Goal: Transaction & Acquisition: Purchase product/service

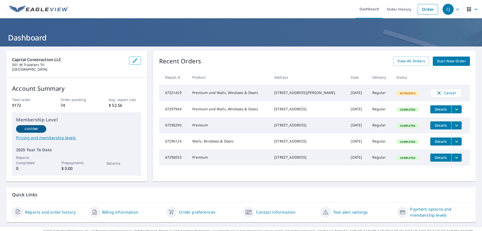
click at [462, 63] on span "Start New Order" at bounding box center [451, 61] width 29 height 6
drag, startPoint x: 414, startPoint y: 137, endPoint x: 215, endPoint y: 143, distance: 198.9
click at [215, 143] on tr "67296124 Walls, Windows & Doors [STREET_ADDRESS] [DATE] Regular Completed Detai…" at bounding box center [314, 141] width 311 height 16
click at [460, 61] on span "Start New Order" at bounding box center [451, 61] width 29 height 6
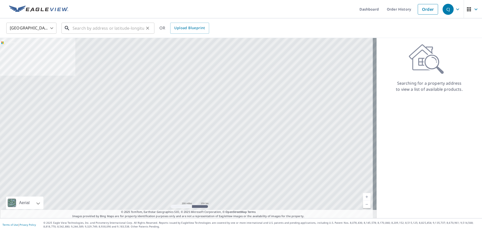
click at [89, 30] on input "text" at bounding box center [109, 28] width 72 height 14
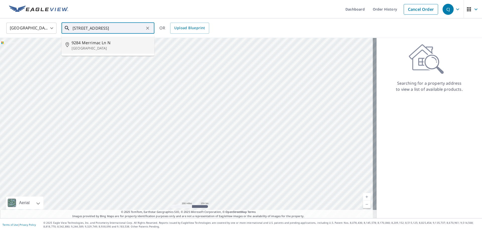
click at [91, 46] on p "[GEOGRAPHIC_DATA]" at bounding box center [111, 48] width 79 height 5
type input "[STREET_ADDRESS]"
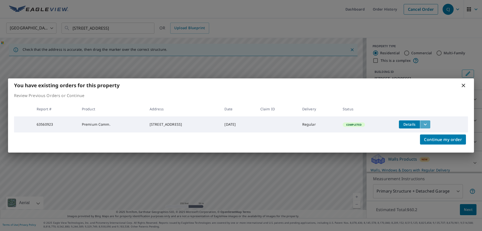
click at [429, 123] on icon "filesDropdownBtn-63560923" at bounding box center [426, 124] width 6 height 6
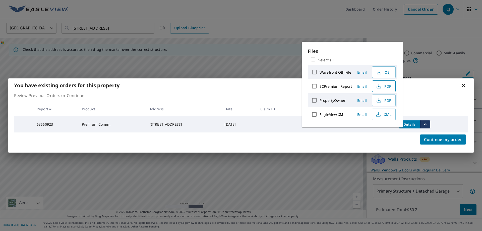
click at [383, 86] on span "PDF" at bounding box center [384, 86] width 16 height 6
click at [450, 138] on span "Continue my order" at bounding box center [443, 139] width 38 height 7
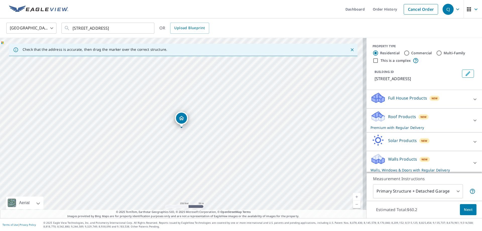
click at [373, 61] on input "This is a complex" at bounding box center [376, 61] width 6 height 6
checkbox input "true"
radio input "false"
radio input "true"
type input "4"
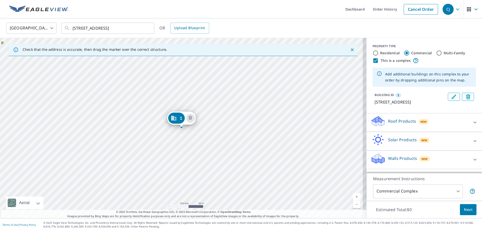
scroll to position [2, 0]
click at [472, 125] on icon at bounding box center [475, 122] width 6 height 6
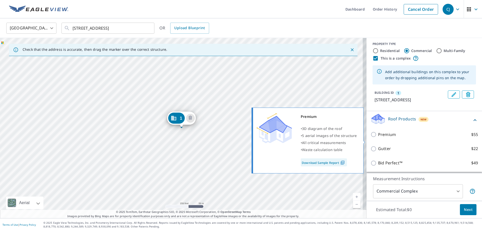
click at [371, 137] on input "Premium $55" at bounding box center [375, 134] width 8 height 6
checkbox input "true"
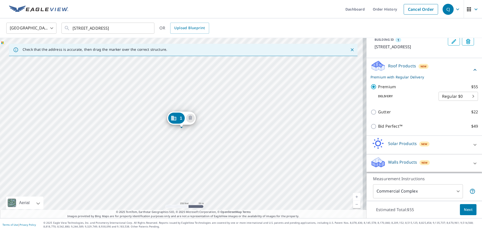
scroll to position [61, 0]
click at [472, 164] on icon at bounding box center [475, 163] width 6 height 6
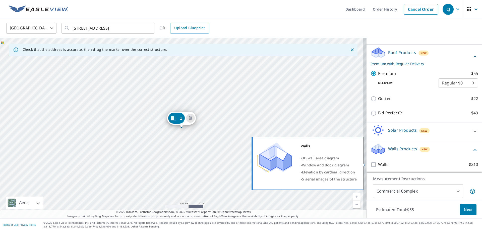
scroll to position [76, 0]
click at [371, 164] on input "Walls $210" at bounding box center [375, 164] width 8 height 6
checkbox input "true"
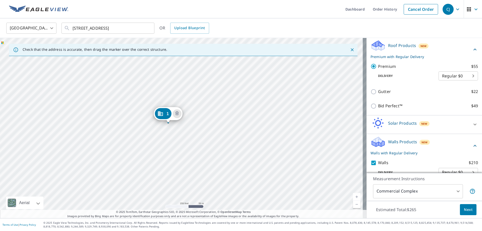
drag, startPoint x: 238, startPoint y: 128, endPoint x: 299, endPoint y: 19, distance: 124.9
click at [299, 20] on div "[GEOGRAPHIC_DATA] [GEOGRAPHIC_DATA] ​ [STREET_ADDRESS] ​ OR Upload Blueprint" at bounding box center [241, 28] width 482 height 20
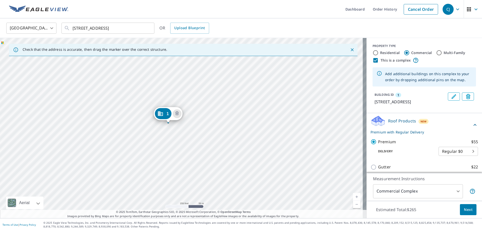
scroll to position [0, 0]
click at [176, 133] on div "1 [STREET_ADDRESS]" at bounding box center [183, 128] width 367 height 180
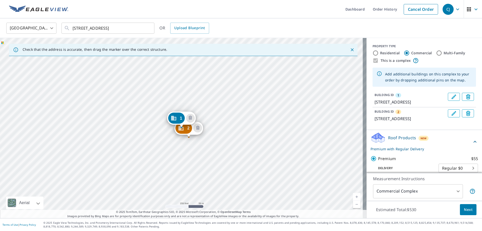
click at [189, 150] on div "2 [STREET_ADDRESS][GEOGRAPHIC_DATA][STREET_ADDRESS]" at bounding box center [183, 128] width 367 height 180
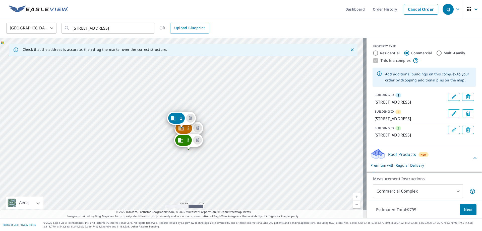
click at [189, 160] on div "2 [STREET_ADDRESS] 3 [STREET_ADDRESS][GEOGRAPHIC_DATA][STREET_ADDRESS]" at bounding box center [183, 128] width 367 height 180
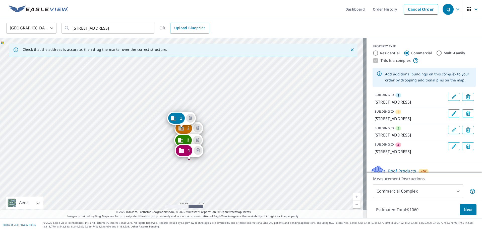
click at [188, 174] on div "2 [STREET_ADDRESS] [STREET_ADDRESS] 4 [STREET_ADDRESS][GEOGRAPHIC_DATA][STREET_…" at bounding box center [183, 128] width 367 height 180
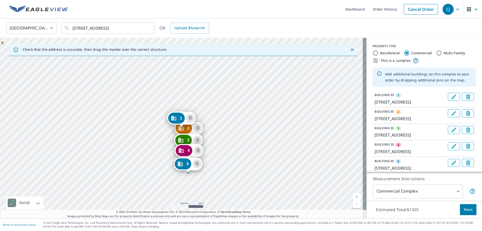
click at [189, 185] on div "2 [STREET_ADDRESS] [STREET_ADDRESS] 4 [STREET_ADDRESS][GEOGRAPHIC_DATA][STREET_…" at bounding box center [183, 128] width 367 height 180
click at [174, 186] on div "2 [STREET_ADDRESS] [STREET_ADDRESS] 4 [STREET_ADDRESS] 5 [STREET_ADDRESS][GEOGR…" at bounding box center [183, 128] width 367 height 180
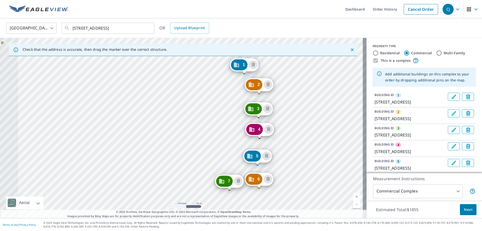
drag, startPoint x: 197, startPoint y: 134, endPoint x: 290, endPoint y: 117, distance: 94.8
click at [291, 117] on div "2 [STREET_ADDRESS] [STREET_ADDRESS] 4 [STREET_ADDRESS][GEOGRAPHIC_DATA][STREET_…" at bounding box center [183, 128] width 367 height 180
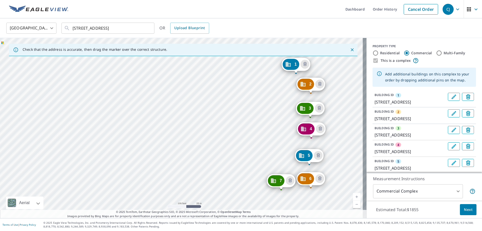
click at [281, 162] on div "2 [STREET_ADDRESS] [STREET_ADDRESS] 4 [STREET_ADDRESS][GEOGRAPHIC_DATA][STREET_…" at bounding box center [183, 128] width 367 height 180
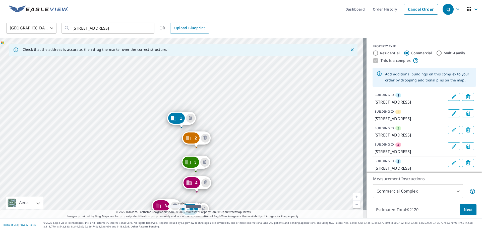
click at [167, 192] on div "2 [STREET_ADDRESS] [STREET_ADDRESS] 4 [STREET_ADDRESS] 5 [STREET_ADDRESS][GEOGR…" at bounding box center [183, 128] width 367 height 180
click at [167, 164] on div "2 [STREET_ADDRESS] [STREET_ADDRESS][GEOGRAPHIC_DATA] 4 [STREET_ADDRESS] 5 [STRE…" at bounding box center [183, 128] width 367 height 180
drag, startPoint x: 166, startPoint y: 152, endPoint x: 167, endPoint y: 155, distance: 3.3
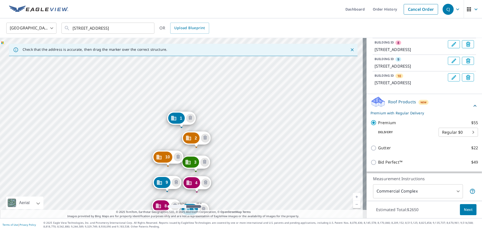
scroll to position [176, 0]
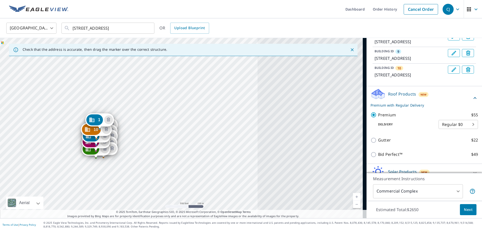
drag, startPoint x: 331, startPoint y: 170, endPoint x: 150, endPoint y: 162, distance: 180.9
click at [150, 162] on div "2 [STREET_ADDRESS] [STREET_ADDRESS][GEOGRAPHIC_DATA] 4 [STREET_ADDRESS] 5 [STRE…" at bounding box center [183, 128] width 367 height 180
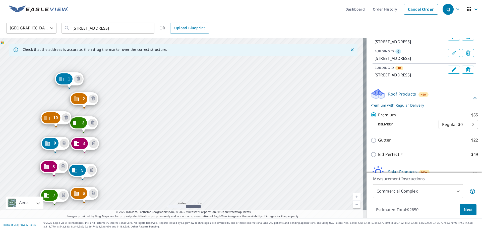
drag, startPoint x: 69, startPoint y: 173, endPoint x: 111, endPoint y: 153, distance: 46.8
click at [111, 153] on div "2 [STREET_ADDRESS] [STREET_ADDRESS][GEOGRAPHIC_DATA] 4 [STREET_ADDRESS] 5 [STRE…" at bounding box center [183, 128] width 367 height 180
click at [353, 206] on link "Current Level 18, Zoom Out" at bounding box center [357, 205] width 8 height 8
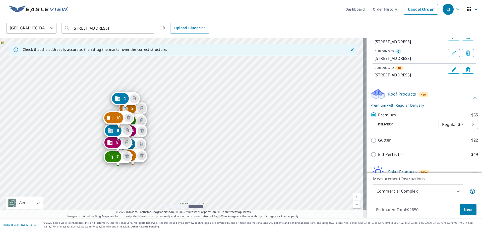
click at [355, 198] on link "Current Level 17, Zoom In" at bounding box center [357, 197] width 8 height 8
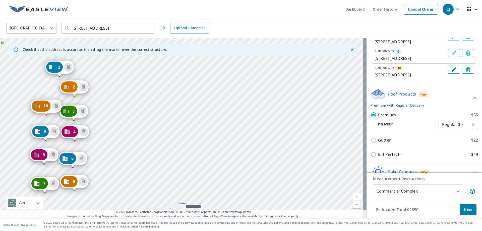
drag, startPoint x: 136, startPoint y: 166, endPoint x: 125, endPoint y: 154, distance: 15.3
click at [126, 154] on div "2 [STREET_ADDRESS] [STREET_ADDRESS][GEOGRAPHIC_DATA] 4 [STREET_ADDRESS] 5 [STRE…" at bounding box center [183, 128] width 367 height 180
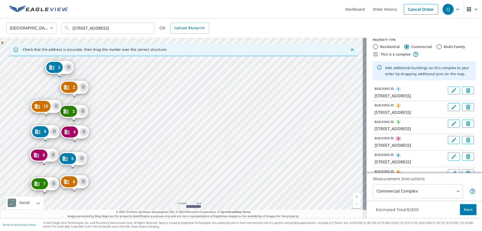
scroll to position [0, 0]
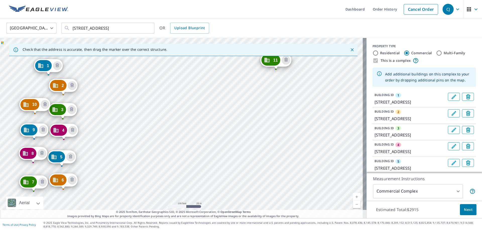
drag, startPoint x: 287, startPoint y: 72, endPoint x: 97, endPoint y: 117, distance: 195.8
click at [96, 117] on div "2 [STREET_ADDRESS] [STREET_ADDRESS][GEOGRAPHIC_DATA] 4 [STREET_ADDRESS] 5 [STRE…" at bounding box center [183, 128] width 367 height 180
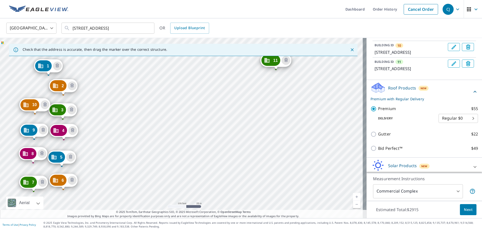
scroll to position [201, 0]
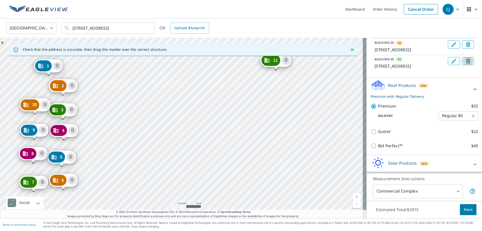
click at [466, 65] on icon "Delete building 11" at bounding box center [469, 62] width 6 height 6
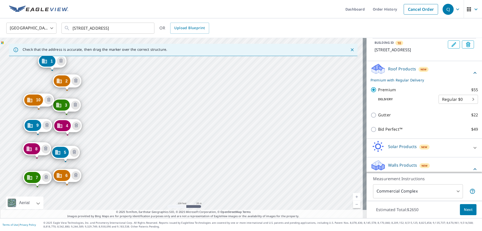
drag, startPoint x: 215, startPoint y: 170, endPoint x: 101, endPoint y: 130, distance: 121.3
click at [100, 130] on div "2 [STREET_ADDRESS] [STREET_ADDRESS][GEOGRAPHIC_DATA] 4 [STREET_ADDRESS] 5 [STRE…" at bounding box center [183, 128] width 367 height 180
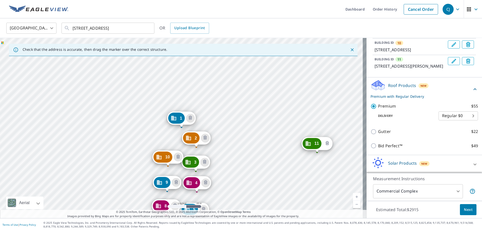
drag, startPoint x: 188, startPoint y: 96, endPoint x: 327, endPoint y: 143, distance: 146.9
click at [327, 143] on icon "Delete building 11" at bounding box center [328, 143] width 2 height 2
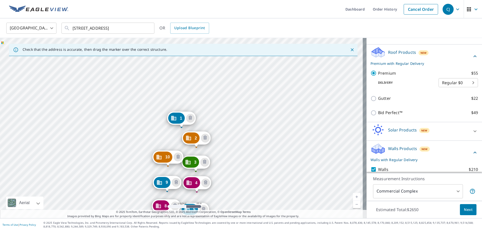
scroll to position [295, 0]
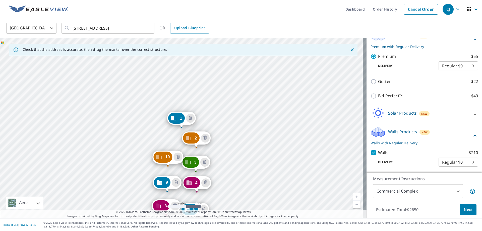
click at [468, 210] on span "Next" at bounding box center [468, 210] width 9 height 6
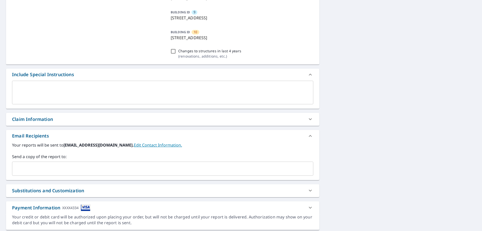
scroll to position [226, 0]
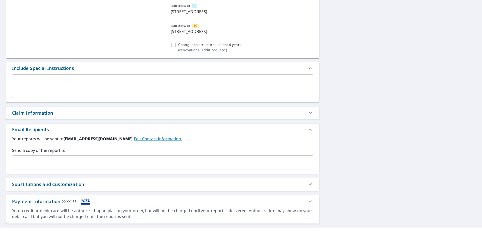
click at [24, 79] on textarea at bounding box center [163, 86] width 295 height 14
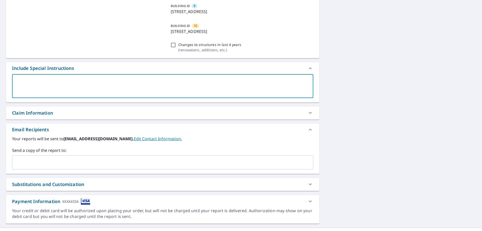
type textarea "W"
type textarea "x"
checkbox input "true"
type textarea "N"
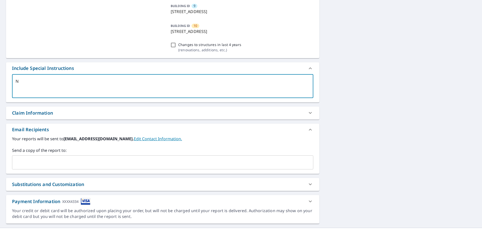
type textarea "x"
checkbox input "true"
type textarea "No"
type textarea "x"
checkbox input "true"
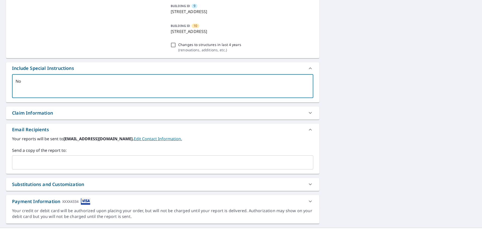
type textarea "Not"
type textarea "x"
checkbox input "true"
type textarea "Note"
type textarea "x"
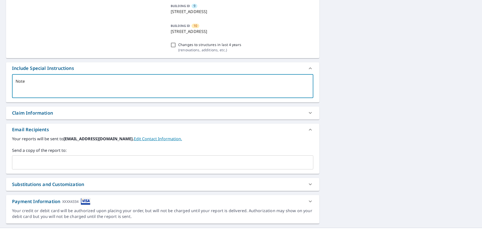
checkbox input "true"
type textarea "Note:"
type textarea "x"
checkbox input "true"
type textarea "Note:"
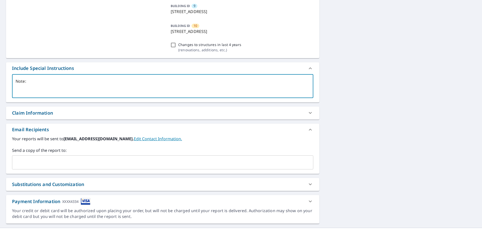
type textarea "x"
checkbox input "true"
type textarea "Note: w"
type textarea "x"
checkbox input "true"
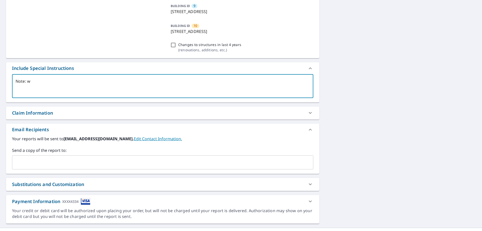
type textarea "Note: we"
type textarea "x"
checkbox input "true"
type textarea "Note: we"
type textarea "x"
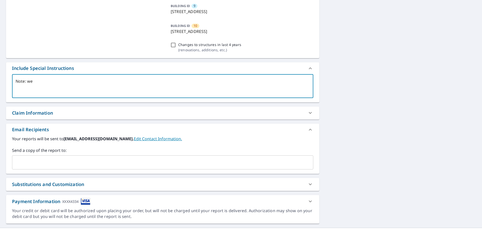
checkbox input "true"
type textarea "Note: we h"
type textarea "x"
checkbox input "true"
type textarea "Note: we ha"
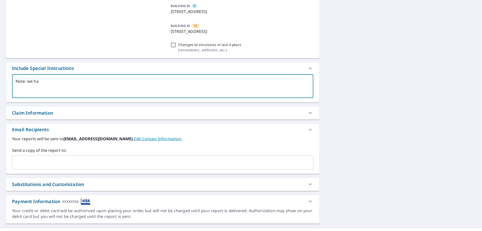
type textarea "x"
checkbox input "true"
type textarea "Note: we had"
type textarea "x"
checkbox input "true"
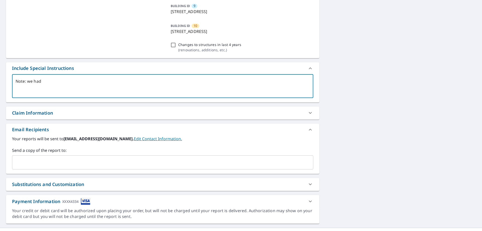
type textarea "Note: we had o"
type textarea "x"
checkbox input "true"
type textarea "Note: we had or"
type textarea "x"
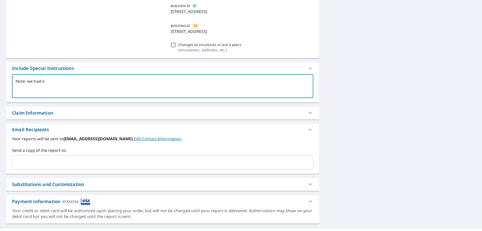
checkbox input "true"
type textarea "Note: we had ord"
type textarea "x"
checkbox input "true"
type textarea "Note: we had orde"
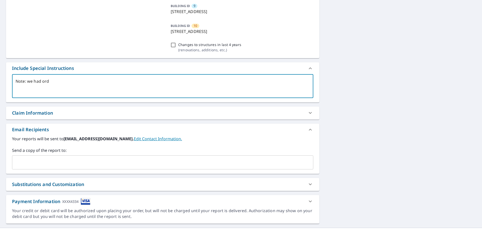
type textarea "x"
checkbox input "true"
type textarea "Note: we had order"
type textarea "x"
checkbox input "true"
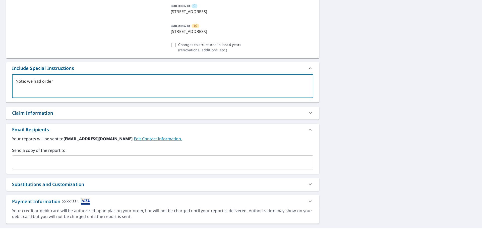
type textarea "Note: we had ordere"
type textarea "x"
checkbox input "true"
type textarea "Note: we had ordered"
type textarea "x"
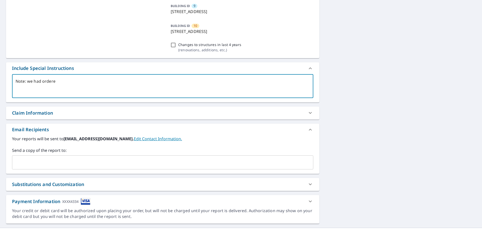
checkbox input "true"
type textarea "Note: we had ordered"
type textarea "x"
checkbox input "true"
type textarea "Note: we had ordered a"
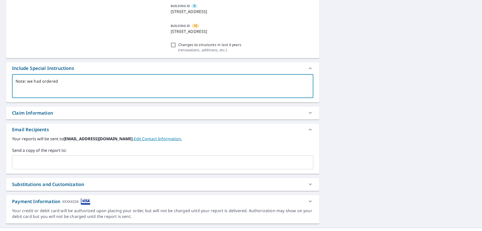
type textarea "x"
checkbox input "true"
type textarea "Note: we had ordered a"
type textarea "x"
checkbox input "true"
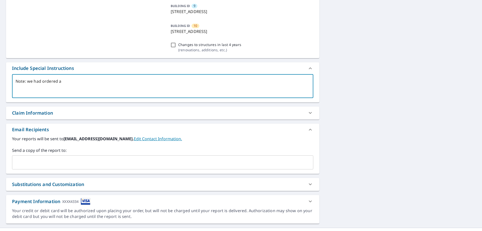
type textarea "Note: we had ordered a r"
type textarea "x"
checkbox input "true"
type textarea "Note: we had ordered a ro"
type textarea "x"
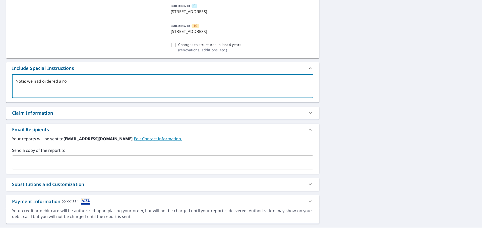
checkbox input "true"
type textarea "Note: we had ordered a roo"
type textarea "x"
checkbox input "true"
type textarea "Note: we had ordered a roof"
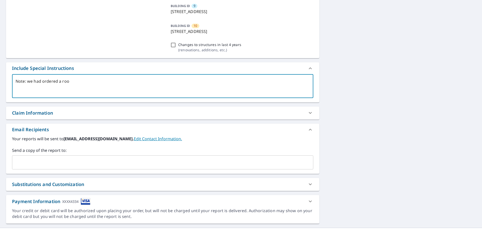
type textarea "x"
checkbox input "true"
type textarea "Note: we had ordered a roof"
type textarea "x"
checkbox input "true"
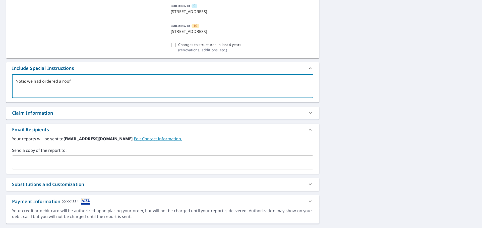
type textarea "Note: we had ordered a roof O"
type textarea "x"
checkbox input "true"
type textarea "Note: we had ordered a roof On"
type textarea "x"
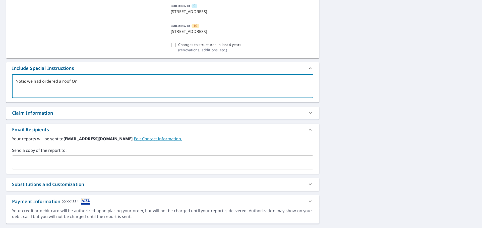
checkbox input "true"
type textarea "Note: we had ordered a roof Onl"
type textarea "x"
checkbox input "true"
type textarea "Note: we had ordered a roof Only"
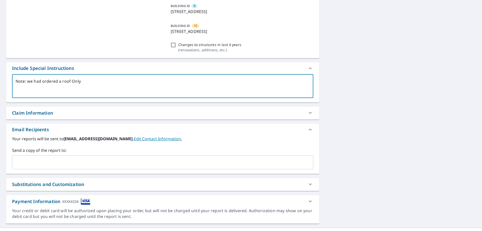
type textarea "x"
checkbox input "true"
type textarea "Note: we had ordered a roof Only"
type textarea "x"
checkbox input "true"
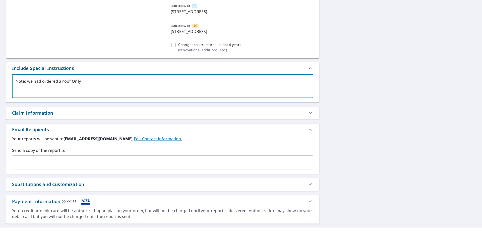
type textarea "Note: we had ordered a roof Only r"
type textarea "x"
checkbox input "true"
type textarea "Note: we had ordered a roof Only re"
type textarea "x"
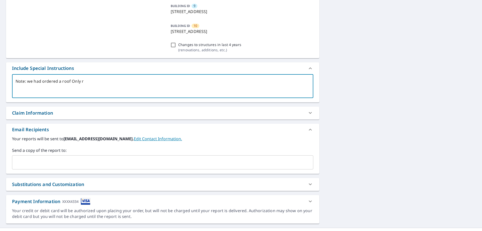
checkbox input "true"
type textarea "Note: we had ordered a roof Only rep"
type textarea "x"
checkbox input "true"
type textarea "Note: we had ordered a roof Only repo"
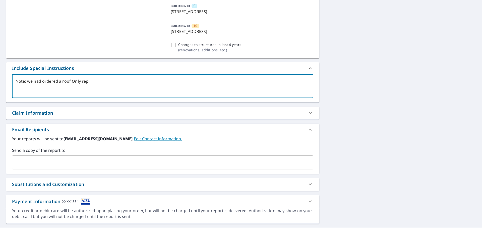
type textarea "x"
checkbox input "true"
type textarea "Note: we had ordered a roof Only repor"
type textarea "x"
checkbox input "true"
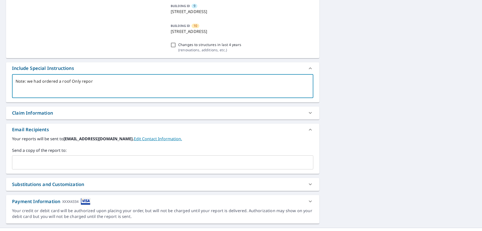
type textarea "Note: we had ordered a roof Only report"
type textarea "x"
checkbox input "true"
type textarea "Note: we had ordered a roof Only report"
type textarea "x"
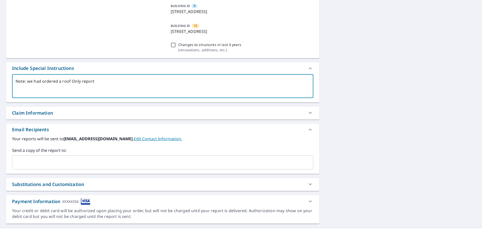
checkbox input "true"
type textarea "Note: we had ordered a roof Only report f"
type textarea "x"
checkbox input "true"
type textarea "Note: we had ordered a roof Only report fo"
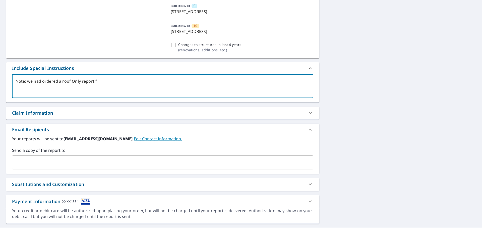
type textarea "x"
checkbox input "true"
type textarea "Note: we had ordered a roof Only report for"
type textarea "x"
checkbox input "true"
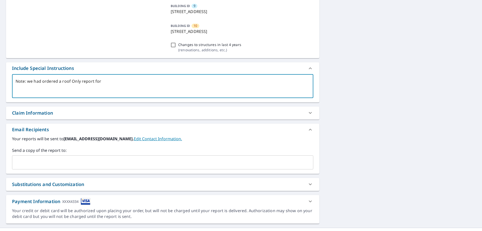
type textarea "Note: we had ordered a roof Only report for"
type textarea "x"
checkbox input "true"
type textarea "Note: we had ordered a roof Only report for t"
type textarea "x"
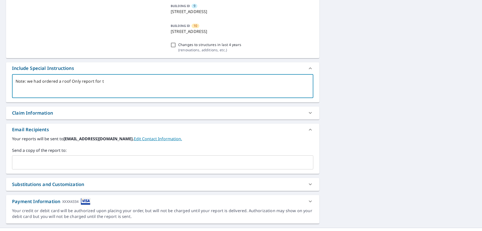
checkbox input "true"
type textarea "Note: we had ordered a roof Only report for the"
type textarea "x"
checkbox input "true"
type textarea "Note: we had ordered a roof Only report for the f"
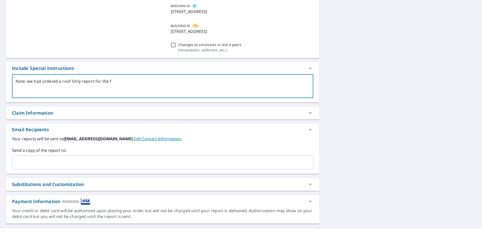
type textarea "x"
checkbox input "true"
type textarea "Note: we had ordered a roof Only report for the fi"
type textarea "x"
checkbox input "true"
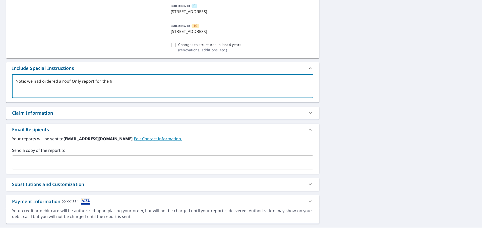
type textarea "Note: we had ordered a roof Only report for the fir"
type textarea "x"
checkbox input "true"
type textarea "Note: we had ordered a roof Only report for the firs"
type textarea "x"
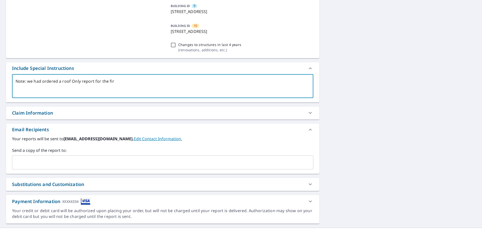
checkbox input "true"
type textarea "Note: we had ordered a roof Only report for the first"
type textarea "x"
checkbox input "true"
type textarea "Note: we had ordered a roof Only report for the first"
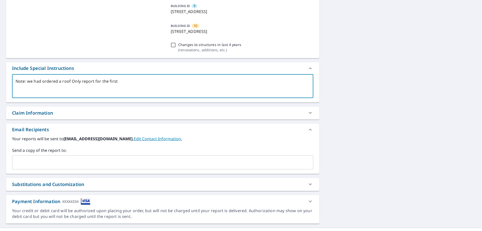
type textarea "x"
checkbox input "true"
type textarea "Note: we had ordered a roof Only report for the first b"
type textarea "x"
checkbox input "true"
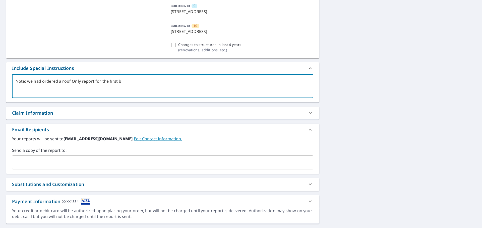
type textarea "Note: we had ordered a roof Only report for the first bu"
type textarea "x"
checkbox input "true"
type textarea "Note: we had ordered a roof Only report for the first [PERSON_NAME]"
type textarea "x"
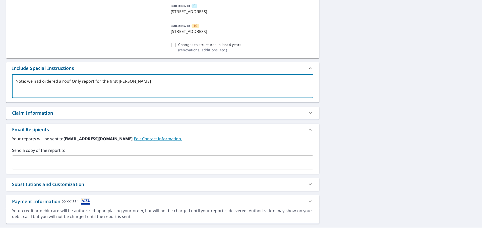
checkbox input "true"
type textarea "Note: we had ordered a roof Only report for the first buil"
type textarea "x"
checkbox input "true"
type textarea "Note: we had ordered a roof Only report for the first build"
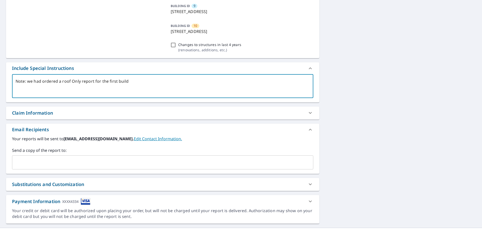
type textarea "x"
checkbox input "true"
type textarea "Note: we had ordered a roof Only report for the first buildi"
type textarea "x"
checkbox input "true"
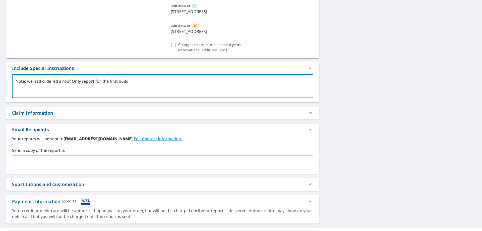
type textarea "Note: we had ordered a roof Only report for the first buildin"
type textarea "x"
checkbox input "true"
type textarea "Note: we had ordered a roof Only report for the first building"
type textarea "x"
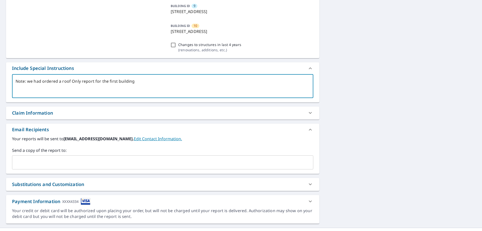
checkbox input "true"
type textarea "Note: we had ordered a roof Only report for the first building"
type textarea "x"
checkbox input "true"
type textarea "Note: we had ordered a roof Only report for the first building a"
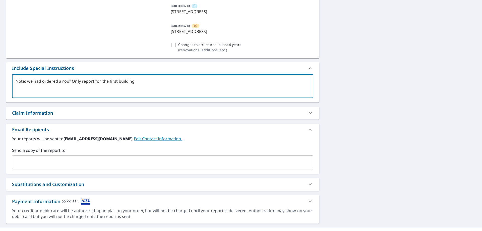
type textarea "x"
checkbox input "true"
type textarea "Note: we had ordered a roof Only report for the first building a"
type textarea "x"
checkbox input "true"
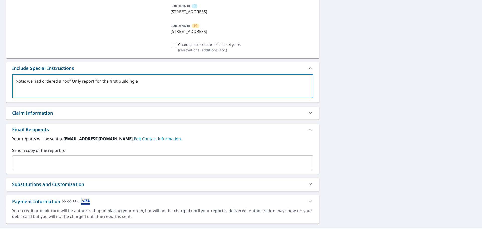
type textarea "Note: we had ordered a roof Only report for the first building a m"
type textarea "x"
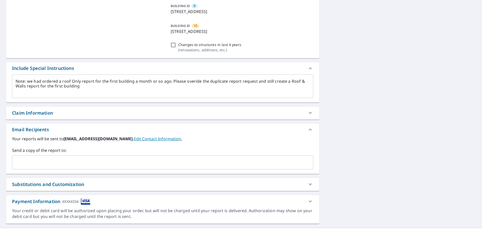
click at [83, 87] on textarea "Note: we had ordered a roof Only report for the first building a month or so ag…" at bounding box center [163, 86] width 295 height 14
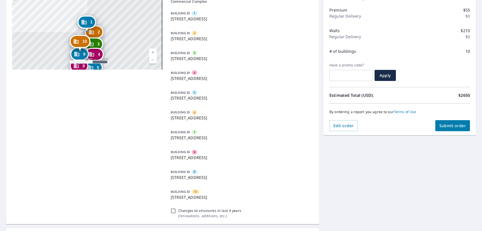
scroll to position [60, 0]
click at [455, 125] on span "Submit order" at bounding box center [453, 126] width 27 height 6
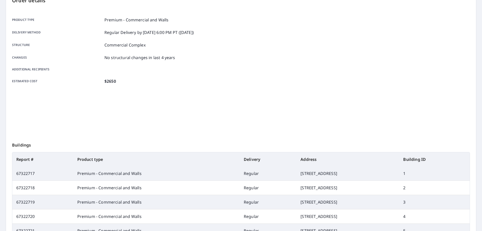
scroll to position [48, 0]
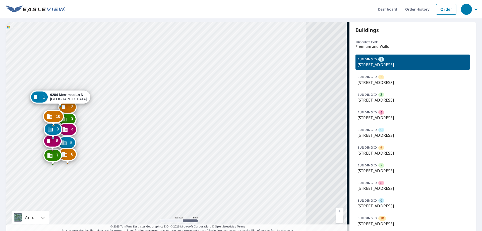
drag, startPoint x: 242, startPoint y: 145, endPoint x: 126, endPoint y: 124, distance: 118.2
click at [126, 124] on div "2 [STREET_ADDRESS] [STREET_ADDRESS][GEOGRAPHIC_DATA] 4 [STREET_ADDRESS] 5 [STRE…" at bounding box center [178, 127] width 344 height 210
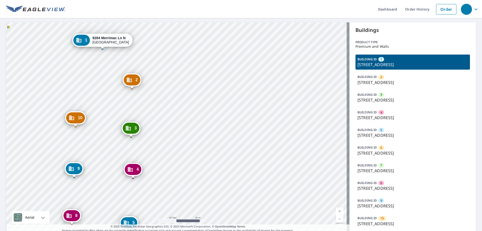
drag, startPoint x: 79, startPoint y: 139, endPoint x: 282, endPoint y: 128, distance: 204.1
click at [282, 129] on div "2 [STREET_ADDRESS] [STREET_ADDRESS][GEOGRAPHIC_DATA] 4 [STREET_ADDRESS] 5 [STRE…" at bounding box center [178, 127] width 344 height 210
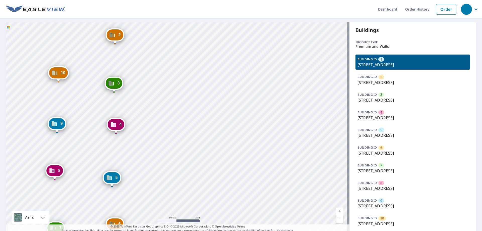
click at [336, 219] on link "Current Level 19, Zoom Out" at bounding box center [340, 219] width 8 height 8
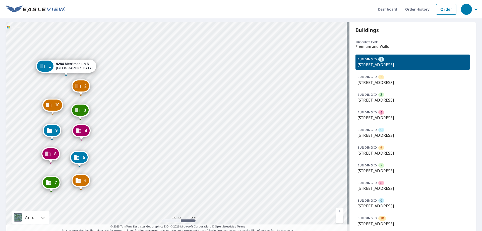
drag, startPoint x: 103, startPoint y: 131, endPoint x: 39, endPoint y: 138, distance: 64.0
click at [38, 140] on div "2 [STREET_ADDRESS] [STREET_ADDRESS][GEOGRAPHIC_DATA] 4 [STREET_ADDRESS] 5 [STRE…" at bounding box center [178, 127] width 344 height 210
